Goal: Task Accomplishment & Management: Manage account settings

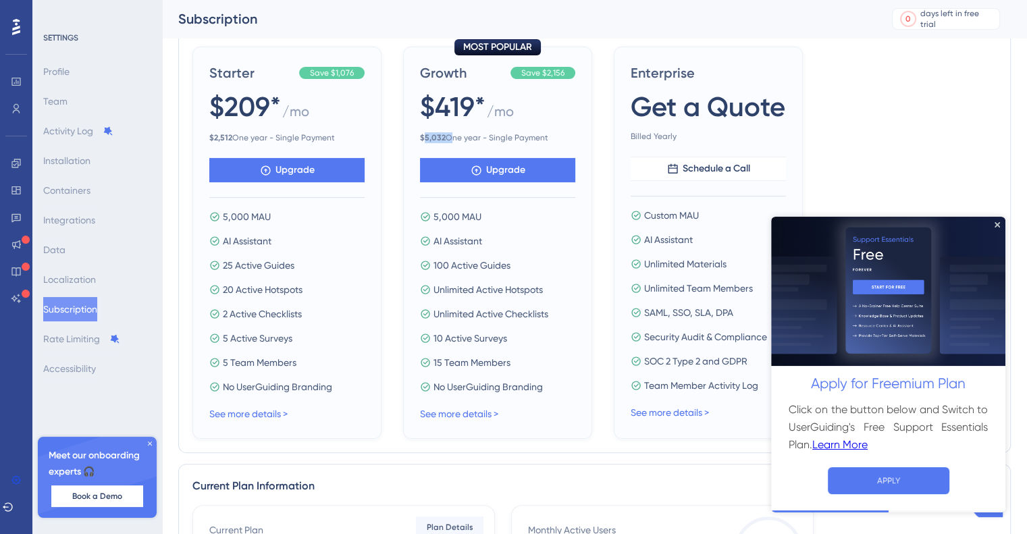
drag, startPoint x: 445, startPoint y: 135, endPoint x: 422, endPoint y: 134, distance: 23.0
click at [422, 134] on span "$ 5,032 One year - Single Payment" at bounding box center [497, 137] width 155 height 11
drag, startPoint x: 230, startPoint y: 134, endPoint x: 215, endPoint y: 134, distance: 15.5
click at [215, 134] on b "$ 2,512" at bounding box center [220, 137] width 23 height 9
click at [995, 222] on icon "Close Preview" at bounding box center [997, 224] width 5 height 5
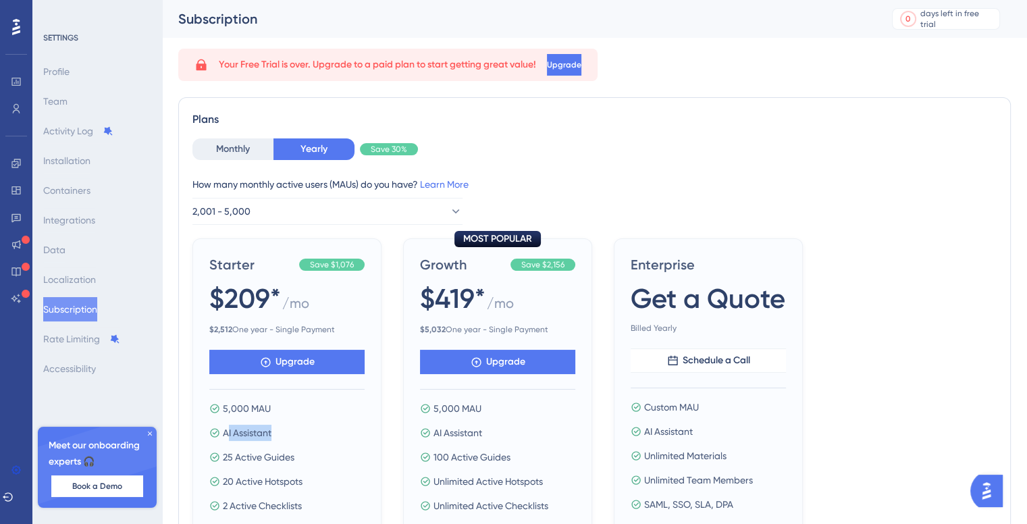
drag, startPoint x: 226, startPoint y: 430, endPoint x: 276, endPoint y: 426, distance: 50.2
click at [276, 426] on div "AI Assistant" at bounding box center [286, 433] width 155 height 16
drag, startPoint x: 222, startPoint y: 435, endPoint x: 280, endPoint y: 432, distance: 57.5
click at [280, 432] on div "AI Assistant" at bounding box center [286, 433] width 155 height 16
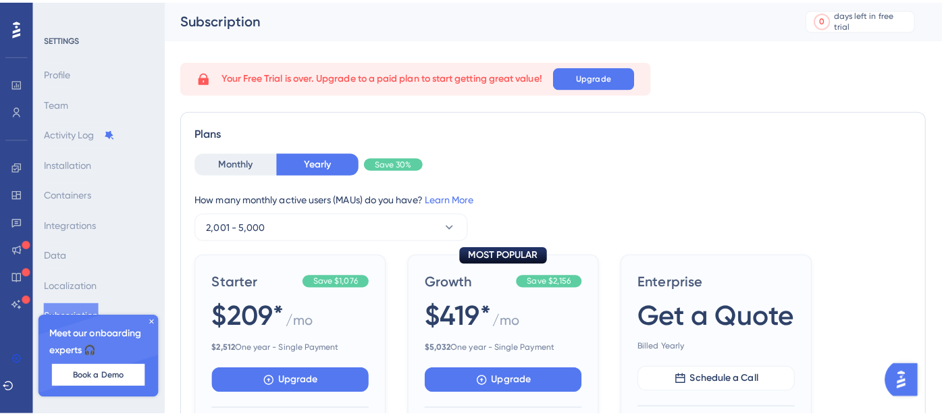
scroll to position [405, 0]
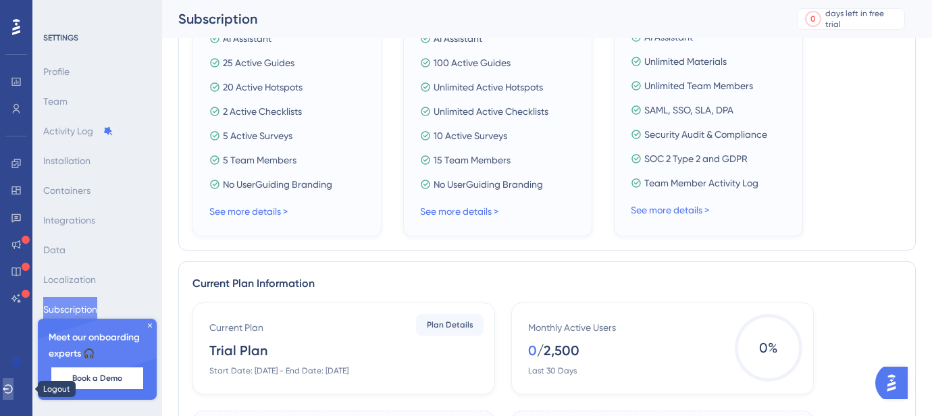
click at [14, 392] on icon at bounding box center [8, 389] width 11 height 11
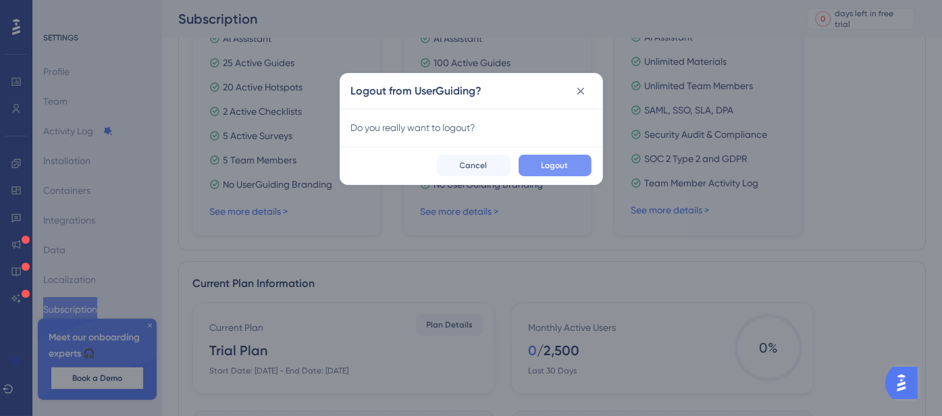
click at [549, 163] on span "Logout" at bounding box center [555, 165] width 27 height 11
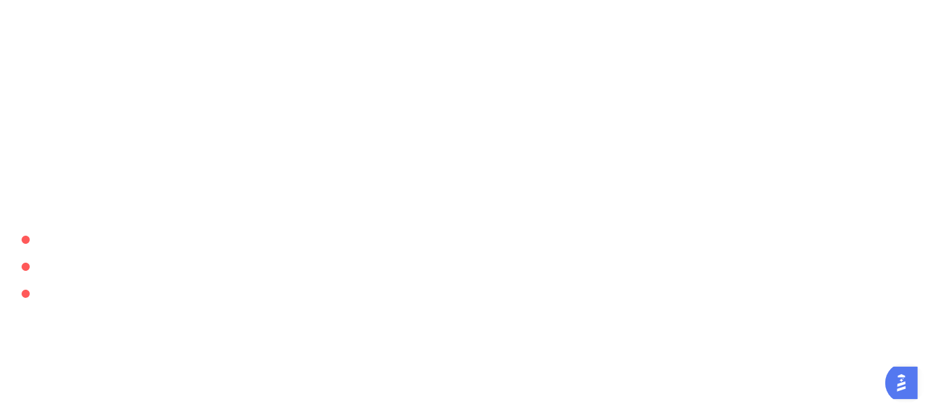
scroll to position [0, 0]
